Goal: Information Seeking & Learning: Understand process/instructions

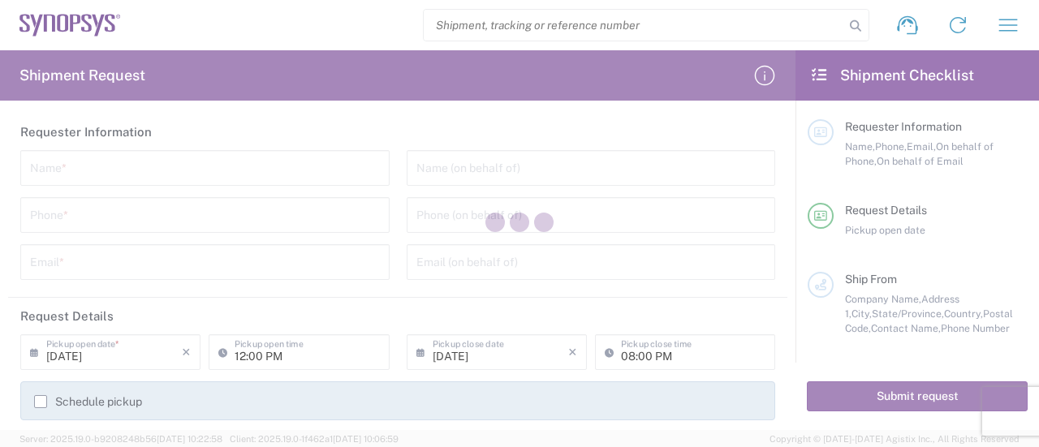
type input "United States"
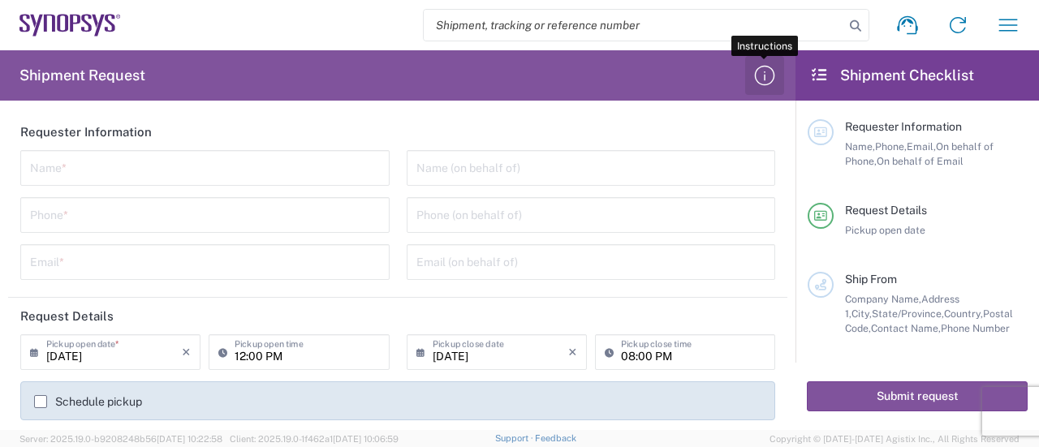
click at [762, 75] on icon "button" at bounding box center [765, 76] width 26 height 26
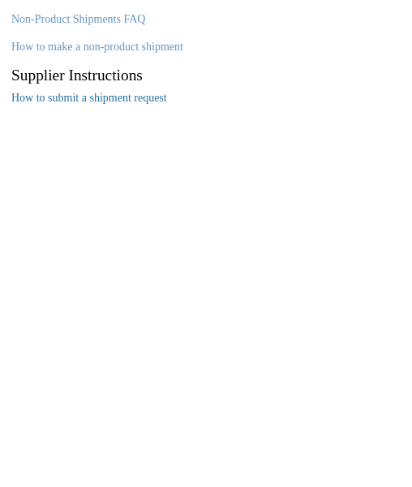
click at [101, 100] on link "How to submit a shipment request" at bounding box center [89, 98] width 156 height 12
